Goal: Check status: Check status

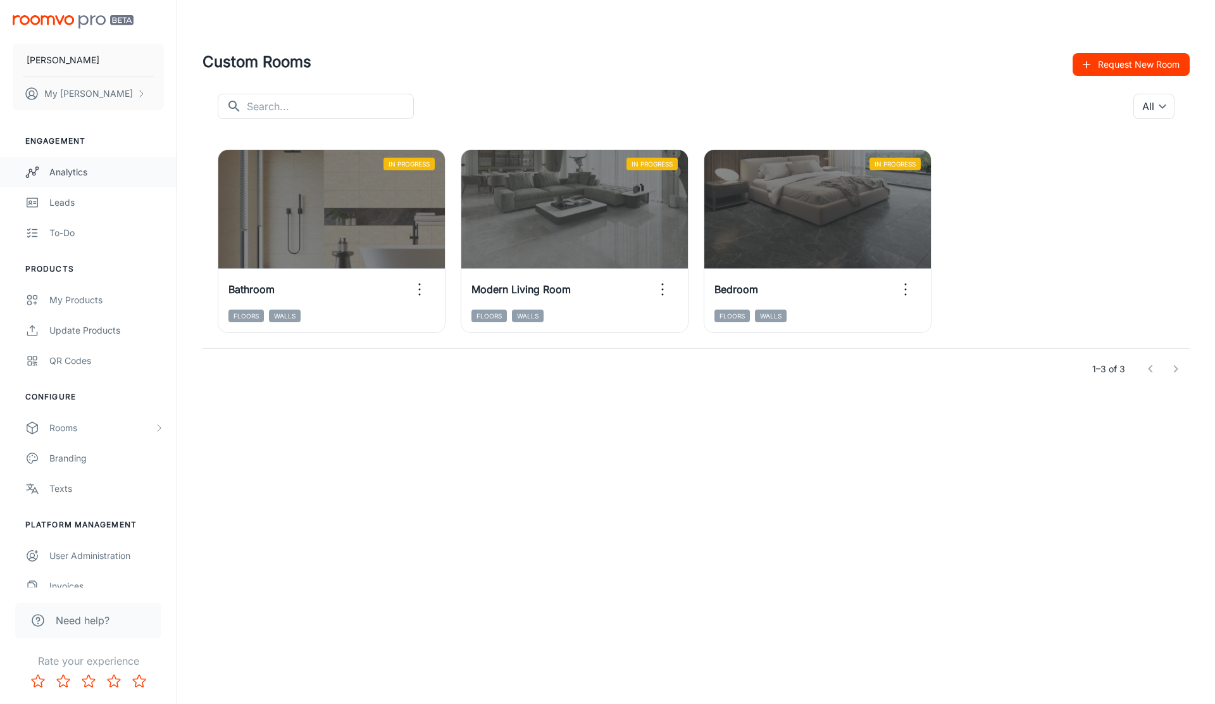
click at [91, 167] on div "Analytics" at bounding box center [106, 172] width 115 height 14
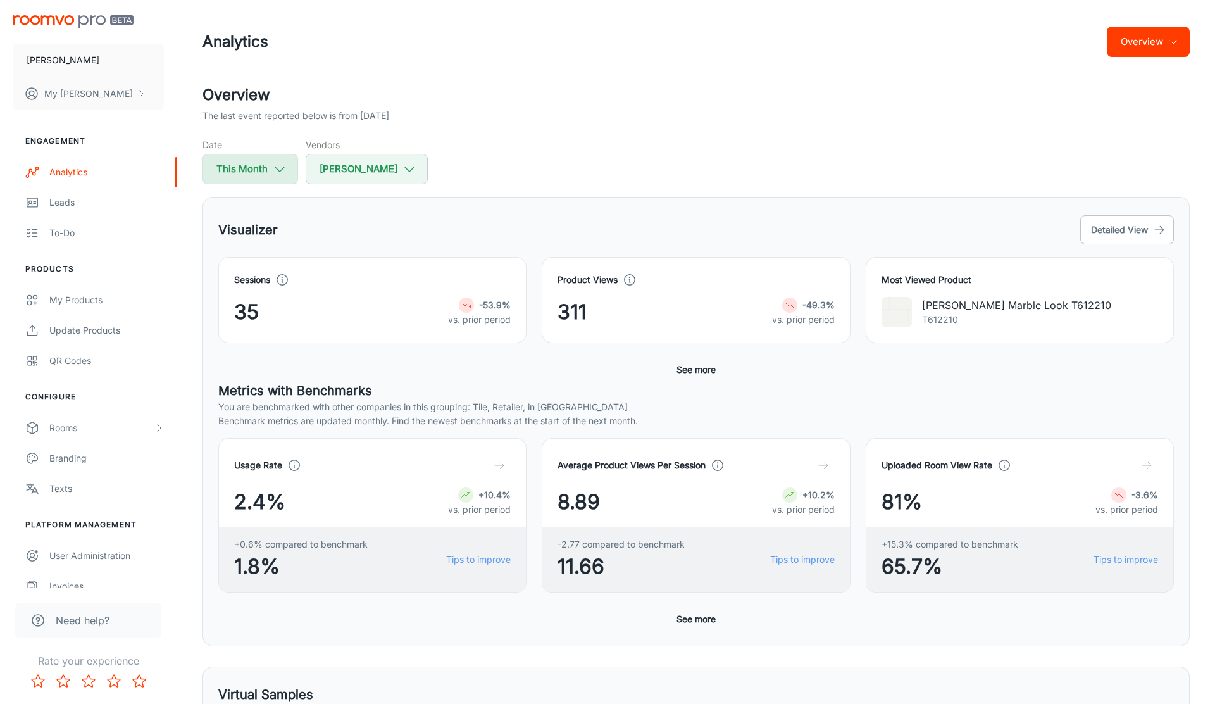
click at [280, 171] on icon "button" at bounding box center [280, 169] width 14 height 14
select select "7"
select select "2025"
select select "7"
select select "2025"
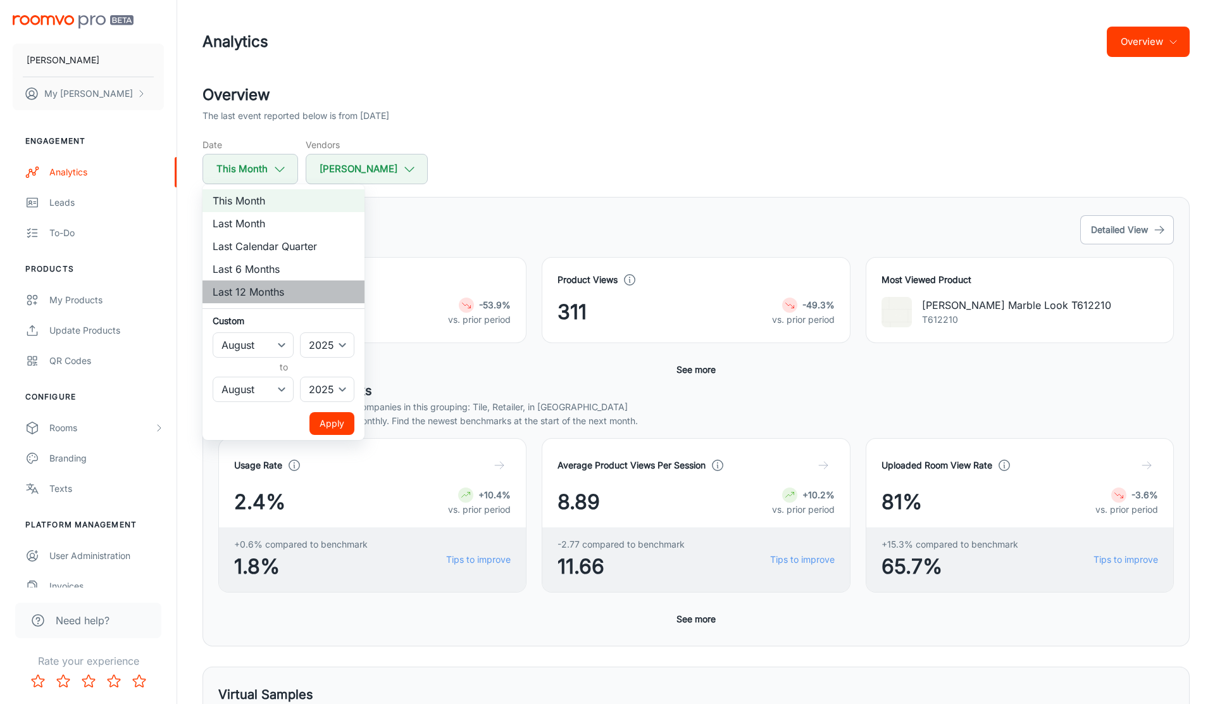
click at [283, 289] on li "Last 12 Months" at bounding box center [283, 291] width 162 height 23
select select "2024"
select select "6"
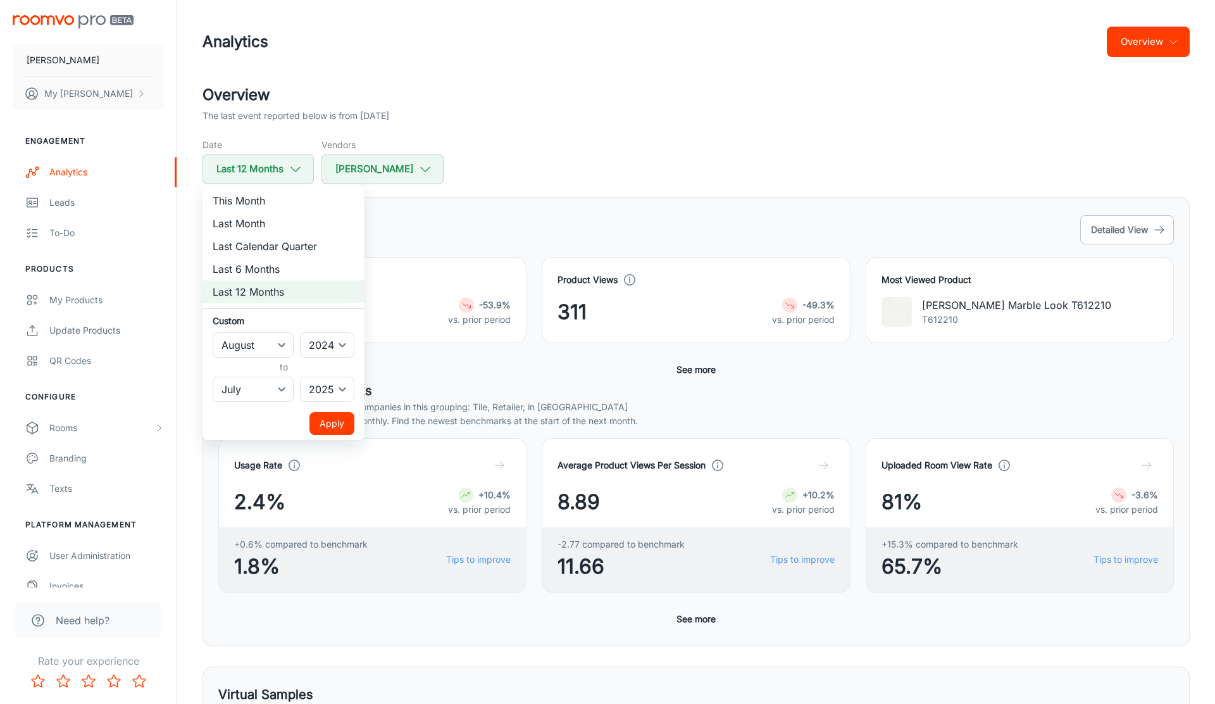
click at [291, 264] on li "Last 6 Months" at bounding box center [283, 269] width 162 height 23
select select "1"
select select "2025"
click at [336, 423] on button "Apply" at bounding box center [331, 423] width 45 height 23
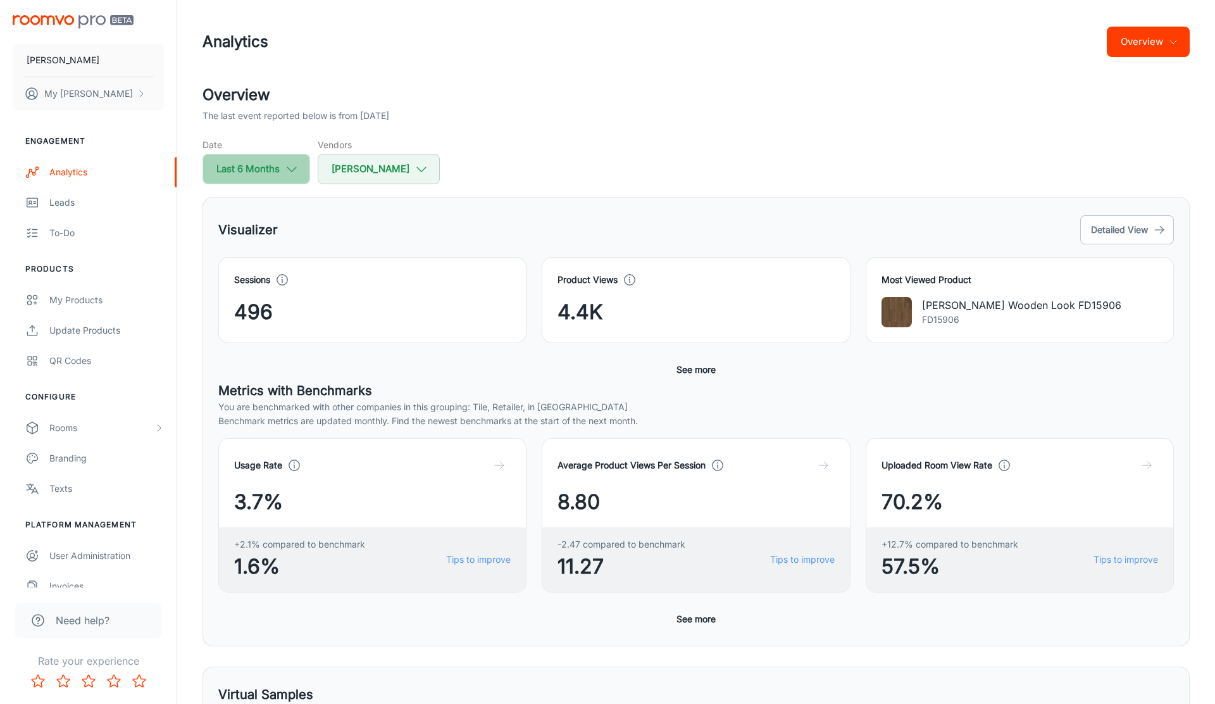
click at [285, 171] on icon "button" at bounding box center [292, 169] width 14 height 14
select select "1"
select select "2025"
select select "6"
select select "2025"
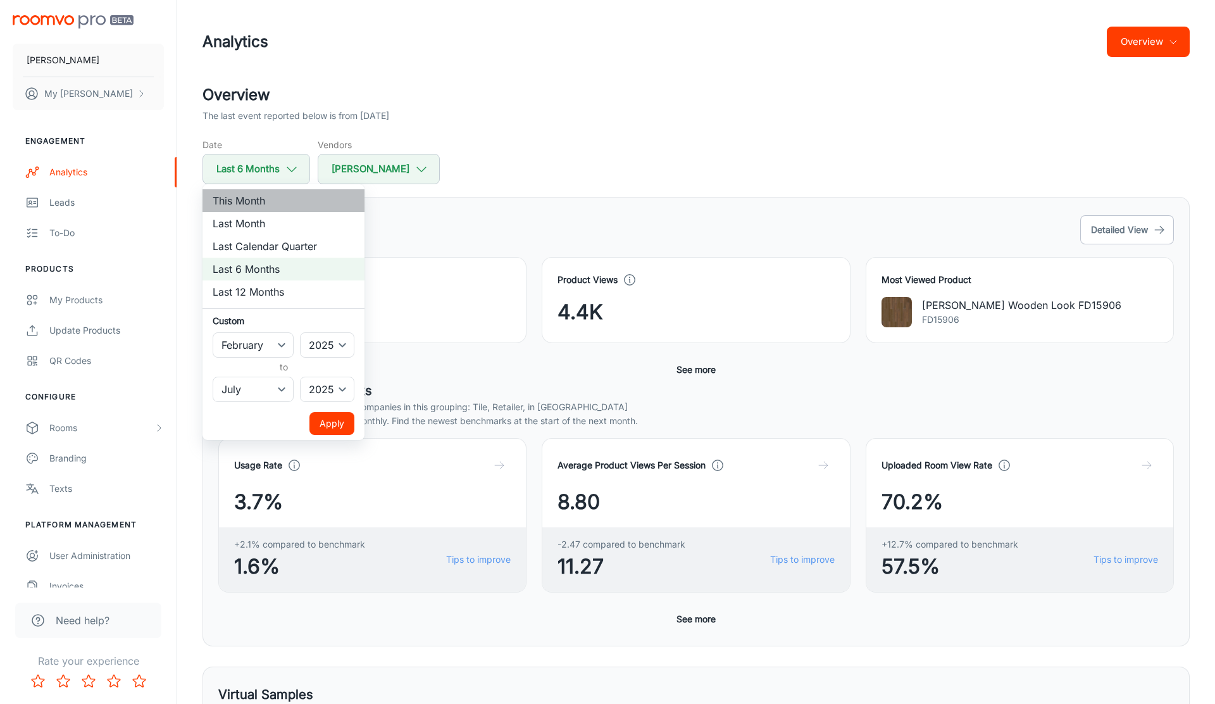
click at [288, 210] on li "This Month" at bounding box center [283, 200] width 162 height 23
select select "7"
click at [255, 202] on li "This Month" at bounding box center [283, 200] width 162 height 23
click at [508, 165] on div at bounding box center [607, 352] width 1215 height 704
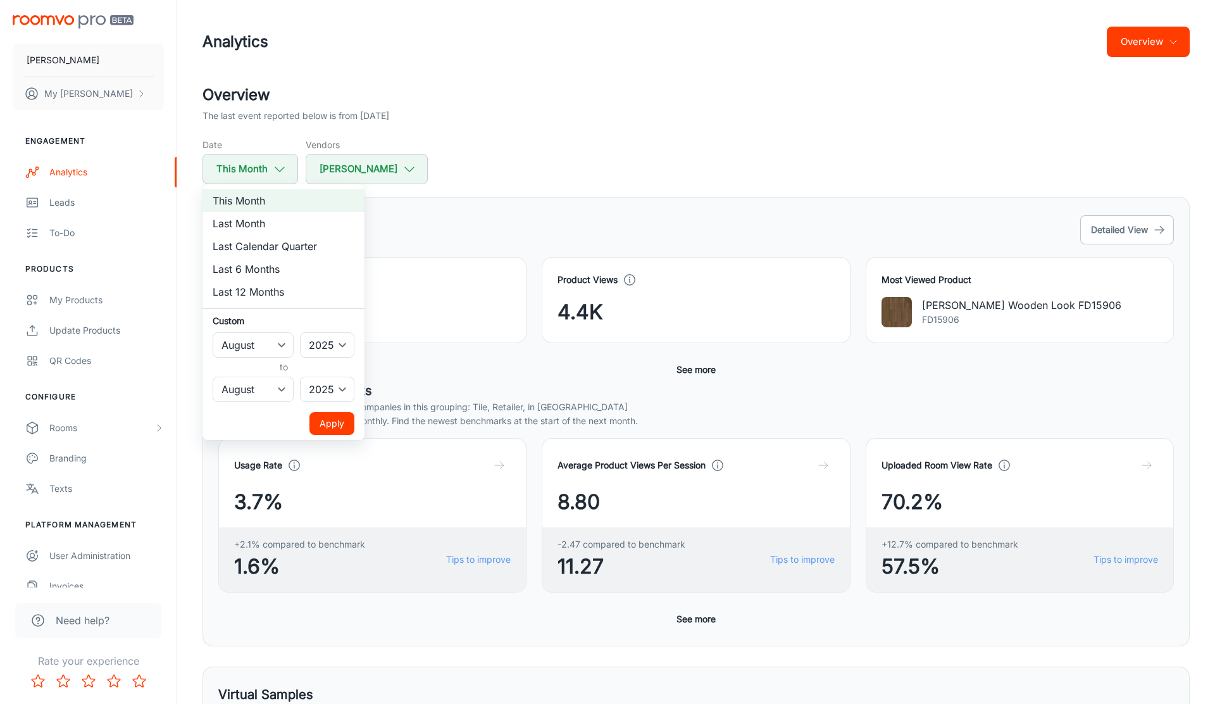
select select "1"
select select "6"
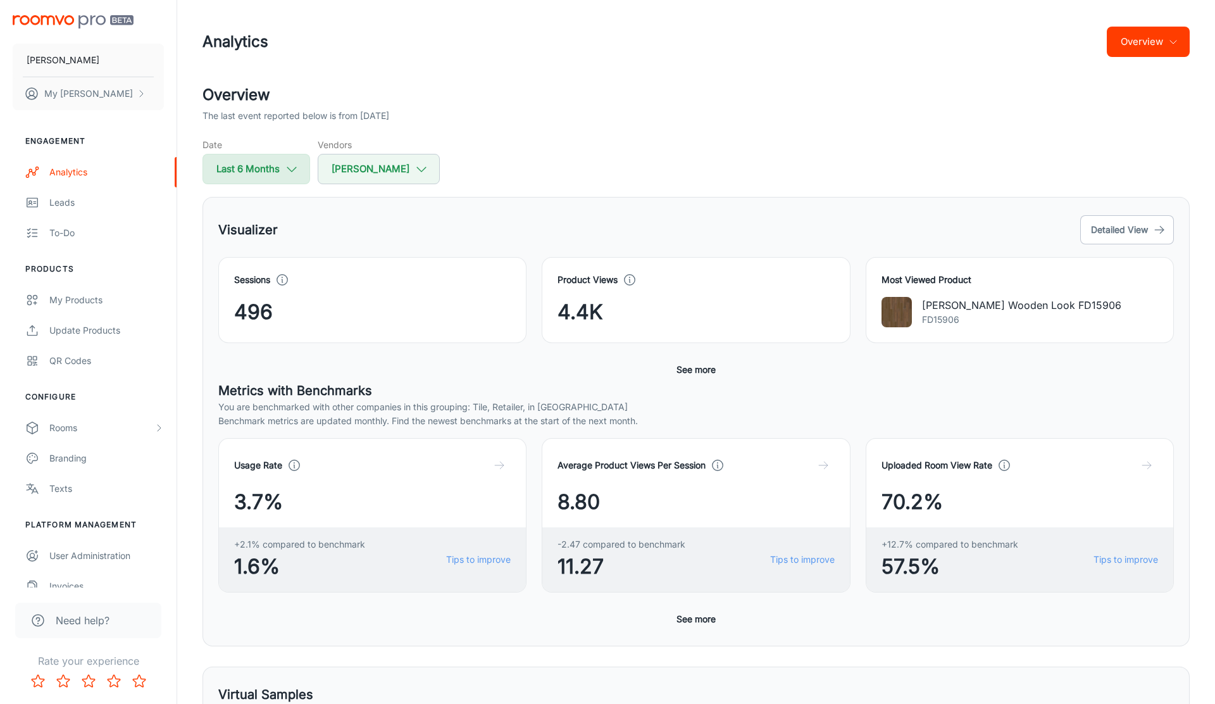
click at [265, 175] on button "Last 6 Months" at bounding box center [256, 169] width 108 height 30
select select "1"
select select "2025"
select select "6"
select select "2025"
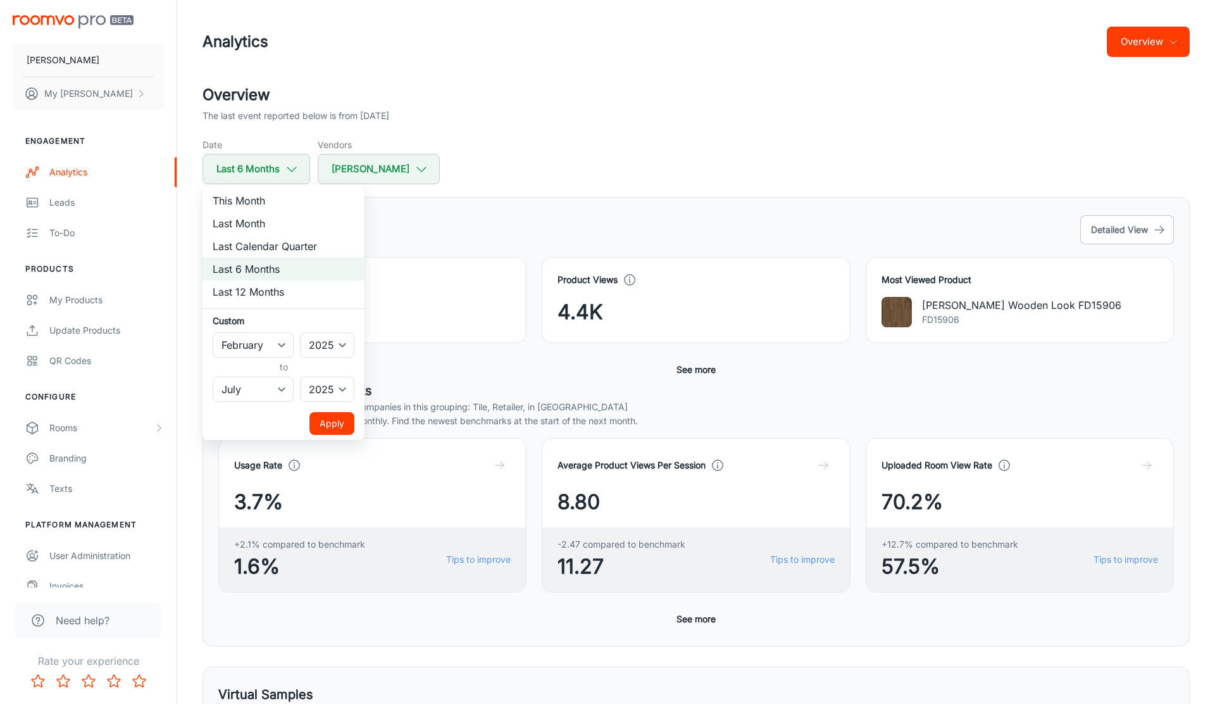
click at [241, 212] on li "Last Month" at bounding box center [283, 223] width 162 height 23
click at [245, 204] on li "This Month" at bounding box center [283, 200] width 162 height 23
select select "7"
click at [327, 421] on button "Apply" at bounding box center [331, 423] width 45 height 23
